Goal: Task Accomplishment & Management: Manage account settings

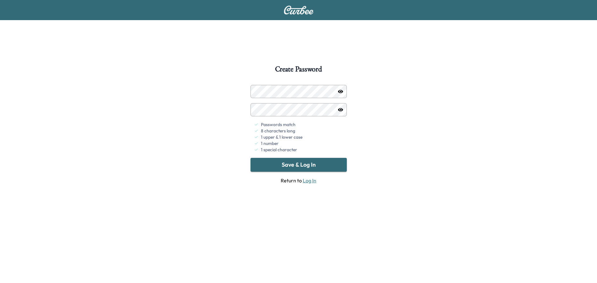
click at [303, 160] on button "Save & Log In" at bounding box center [298, 165] width 96 height 14
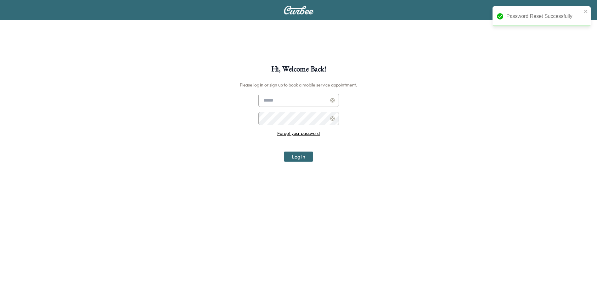
type input "**********"
click at [304, 158] on button "Log In" at bounding box center [298, 157] width 29 height 10
